Goal: Task Accomplishment & Management: Manage account settings

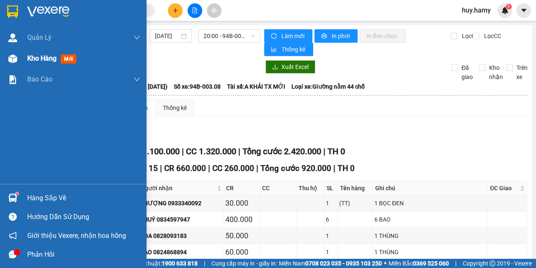
click at [48, 55] on span "Kho hàng" at bounding box center [41, 58] width 29 height 8
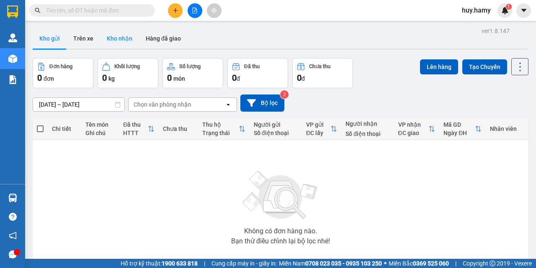
click at [123, 39] on button "Kho nhận" at bounding box center [119, 38] width 39 height 20
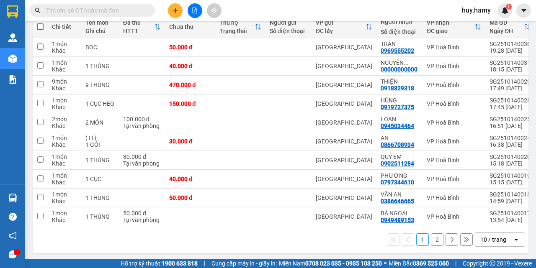
scroll to position [107, 0]
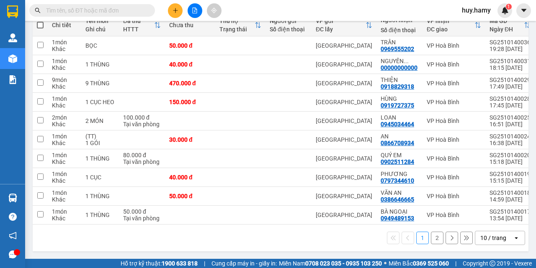
click at [431, 239] on button "2" at bounding box center [437, 238] width 13 height 13
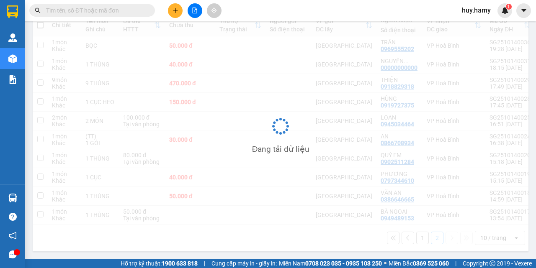
scroll to position [38, 0]
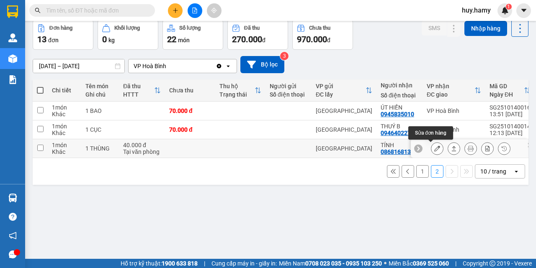
click at [431, 153] on button at bounding box center [437, 148] width 12 height 15
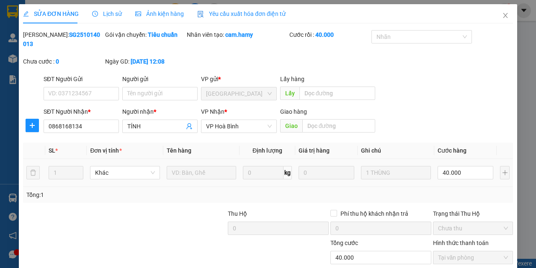
type input "0868168134"
type input "TÍNH"
type input "0"
type input "40.000"
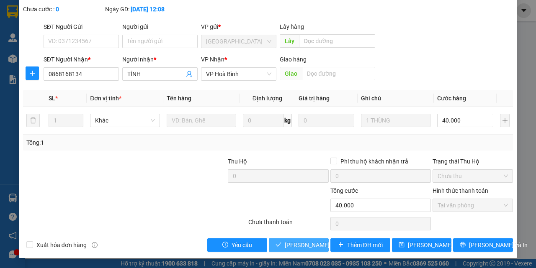
click at [319, 245] on span "Lưu và Giao hàng" at bounding box center [325, 245] width 80 height 9
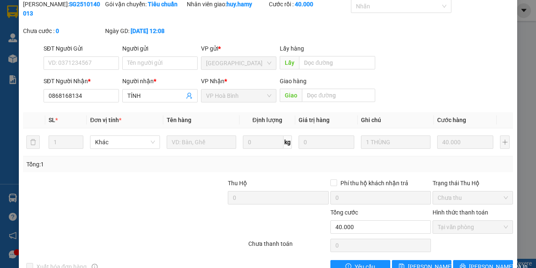
scroll to position [0, 0]
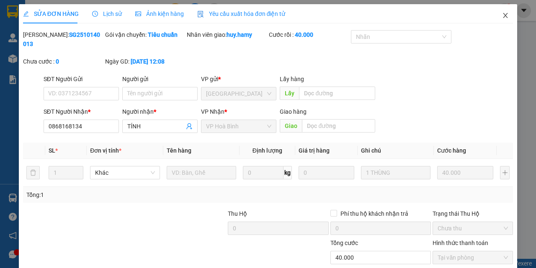
click at [502, 17] on icon "close" at bounding box center [505, 15] width 7 height 7
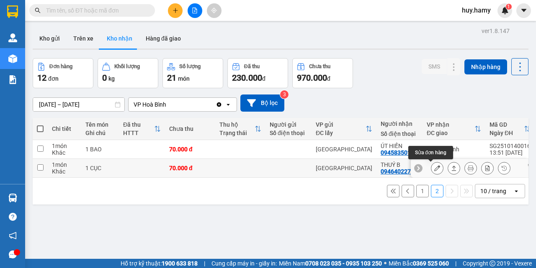
click at [434, 171] on icon at bounding box center [437, 168] width 6 height 6
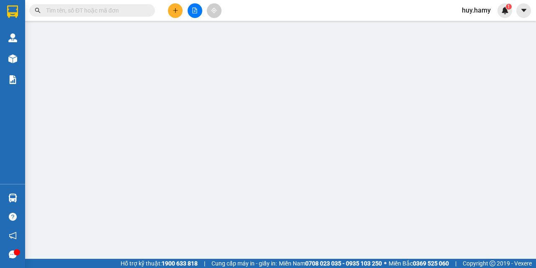
type input "0946402272"
type input "THUÝ B"
type input "0"
type input "70.000"
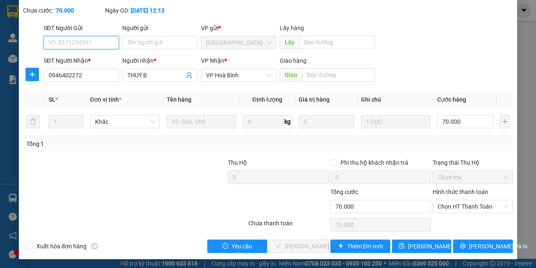
scroll to position [52, 0]
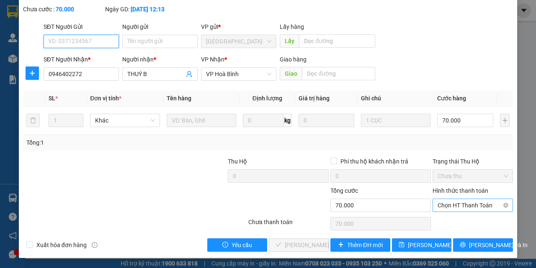
click at [470, 204] on span "Chọn HT Thanh Toán" at bounding box center [472, 205] width 70 height 13
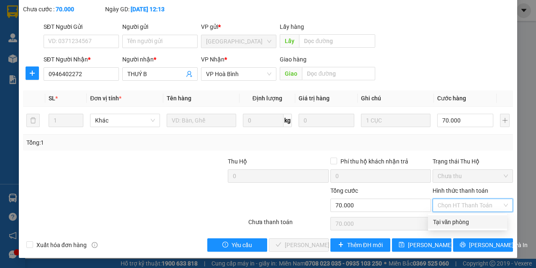
click at [456, 224] on div "Tại văn phòng" at bounding box center [467, 222] width 69 height 9
type input "0"
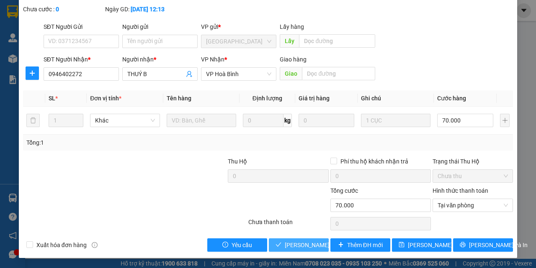
click at [285, 247] on span "Lưu và Giao hàng" at bounding box center [325, 245] width 80 height 9
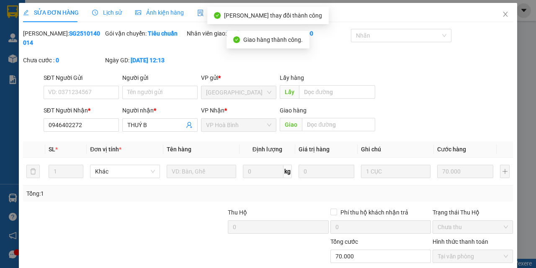
scroll to position [0, 0]
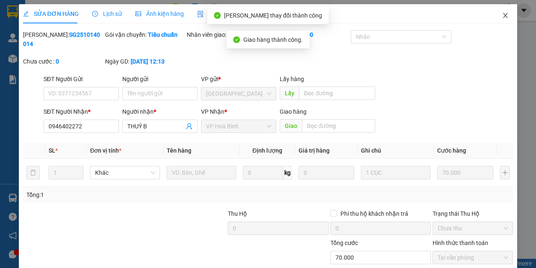
click at [503, 15] on span "Close" at bounding box center [504, 15] width 23 height 23
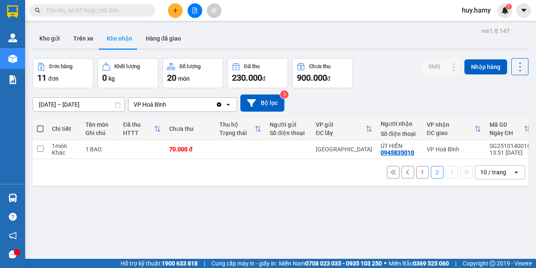
click at [418, 171] on button "1" at bounding box center [422, 172] width 13 height 13
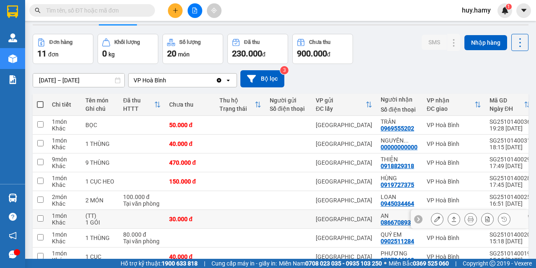
scroll to position [42, 0]
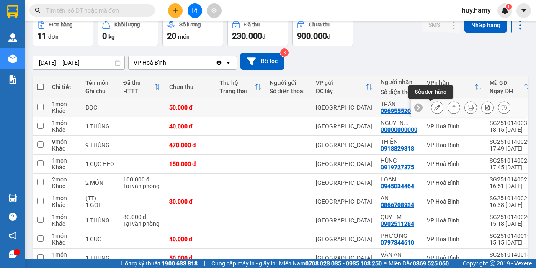
click at [434, 110] on button at bounding box center [437, 107] width 12 height 15
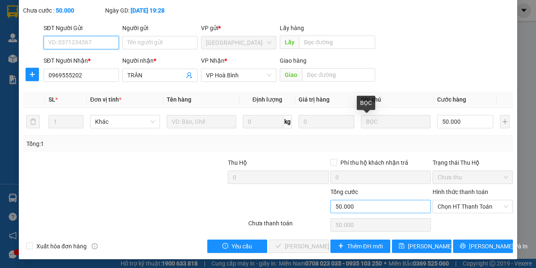
scroll to position [52, 0]
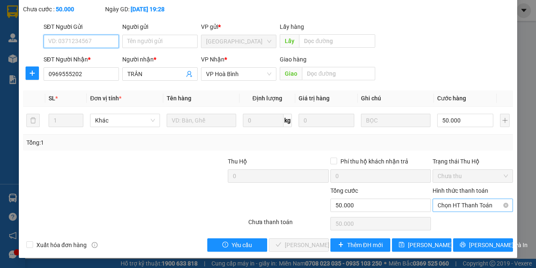
click at [453, 207] on span "Chọn HT Thanh Toán" at bounding box center [472, 205] width 70 height 13
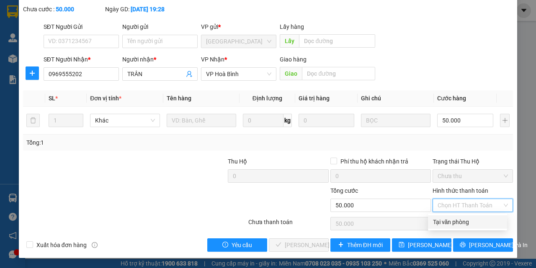
click at [447, 225] on div "Tại văn phòng" at bounding box center [467, 222] width 69 height 9
type input "0"
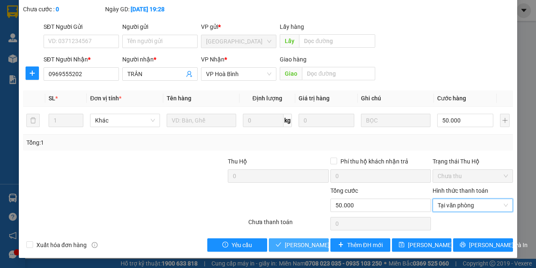
click at [286, 243] on span "Lưu và Giao hàng" at bounding box center [325, 245] width 80 height 9
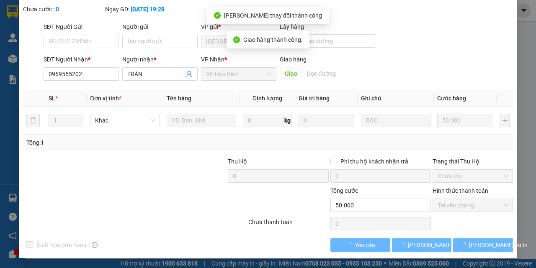
scroll to position [10, 0]
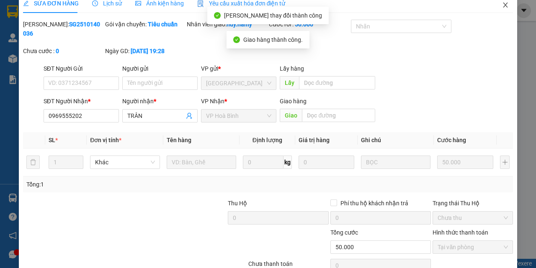
click at [502, 7] on icon "close" at bounding box center [505, 5] width 7 height 7
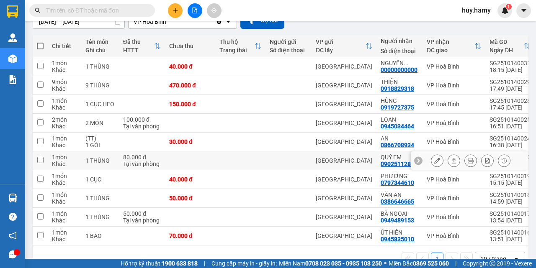
scroll to position [84, 0]
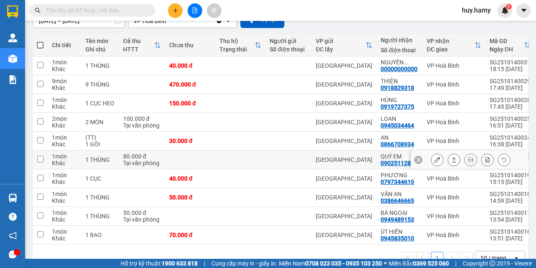
click at [434, 161] on icon at bounding box center [437, 160] width 6 height 6
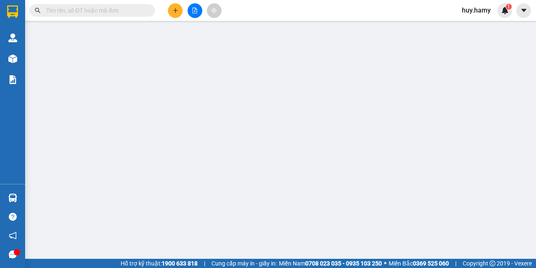
type input "0902511284"
type input "QUÝ EM"
type input "0"
type input "80.000"
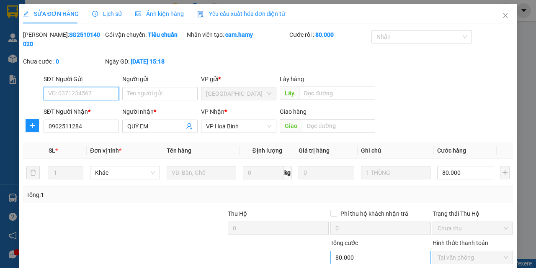
scroll to position [52, 0]
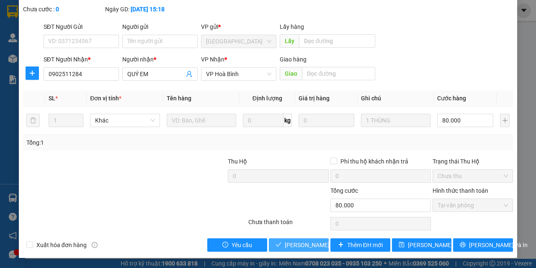
click at [300, 246] on span "Lưu và Giao hàng" at bounding box center [325, 245] width 80 height 9
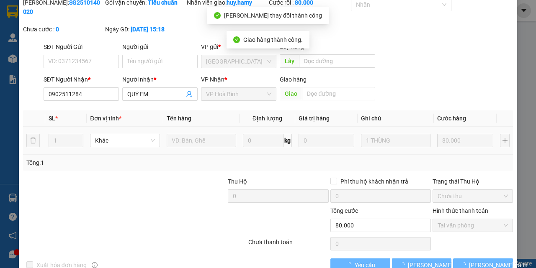
scroll to position [0, 0]
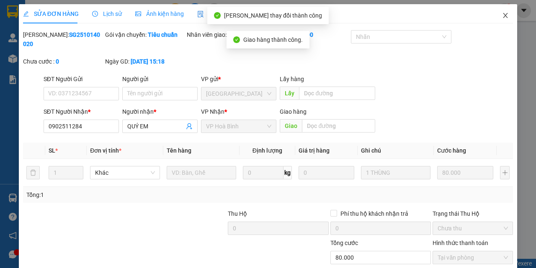
click at [503, 14] on span "Close" at bounding box center [504, 15] width 23 height 23
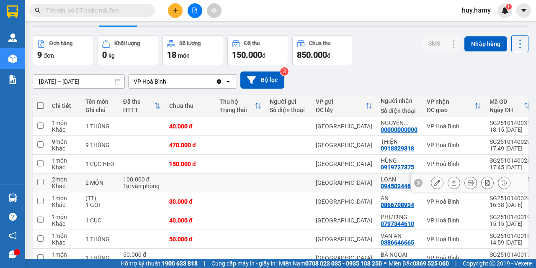
scroll to position [42, 0]
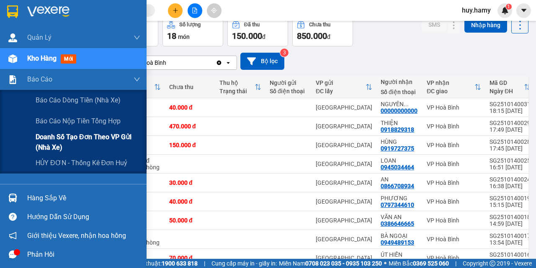
click at [68, 134] on span "Doanh số tạo đơn theo VP gửi (nhà xe)" at bounding box center [88, 142] width 105 height 21
